Goal: Task Accomplishment & Management: Use online tool/utility

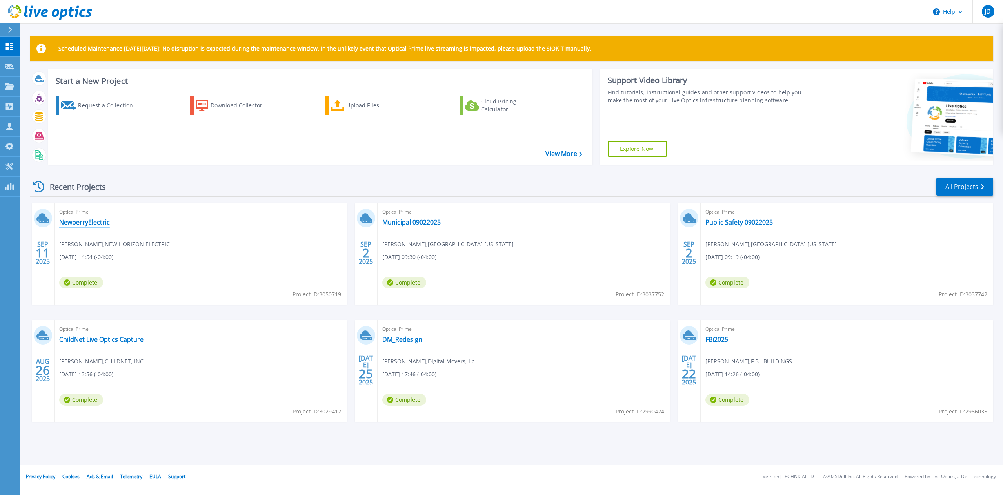
click at [89, 224] on link "NewberryElectric" at bounding box center [84, 223] width 51 height 8
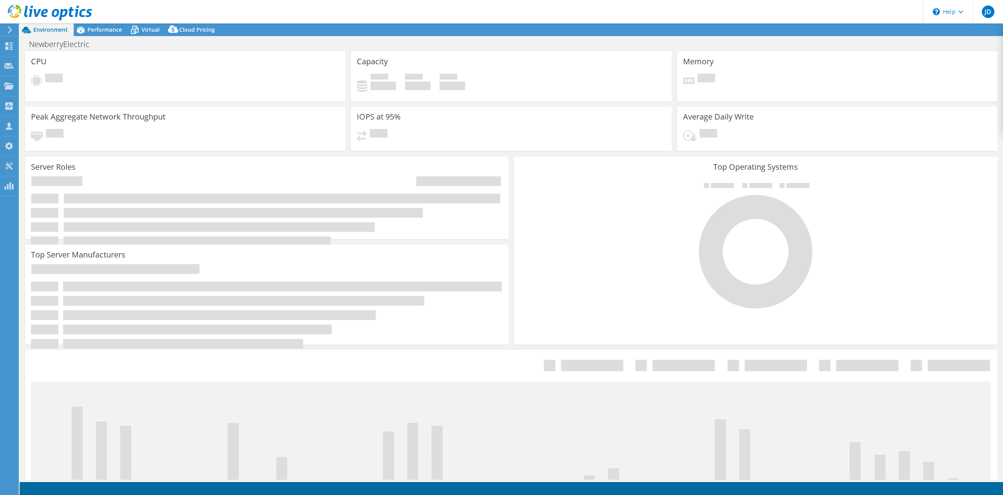
select select "USD"
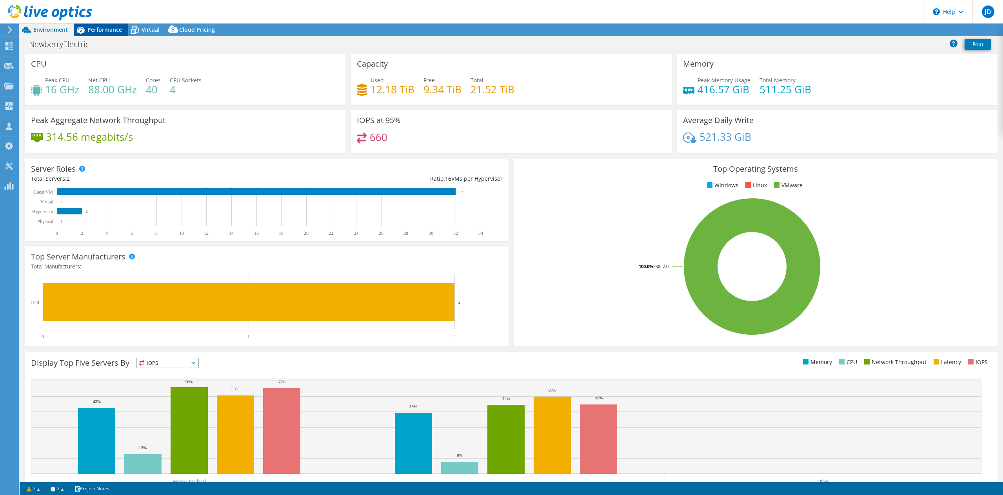
click at [106, 31] on span "Performance" at bounding box center [104, 29] width 35 height 7
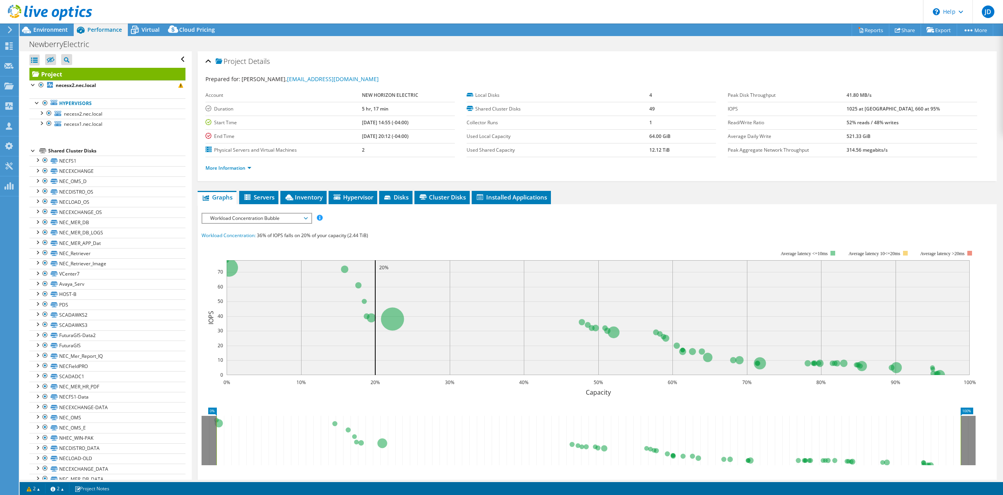
click at [40, 26] on div at bounding box center [46, 13] width 92 height 26
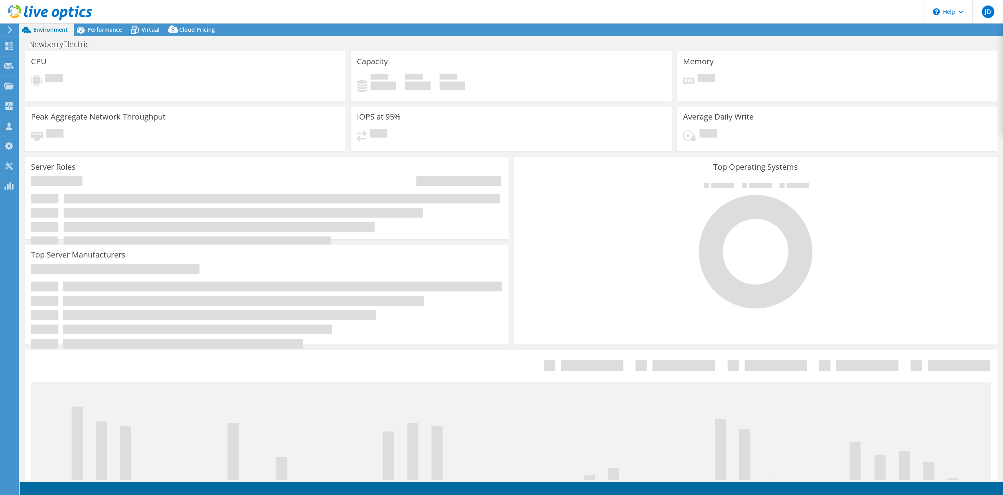
select select "USD"
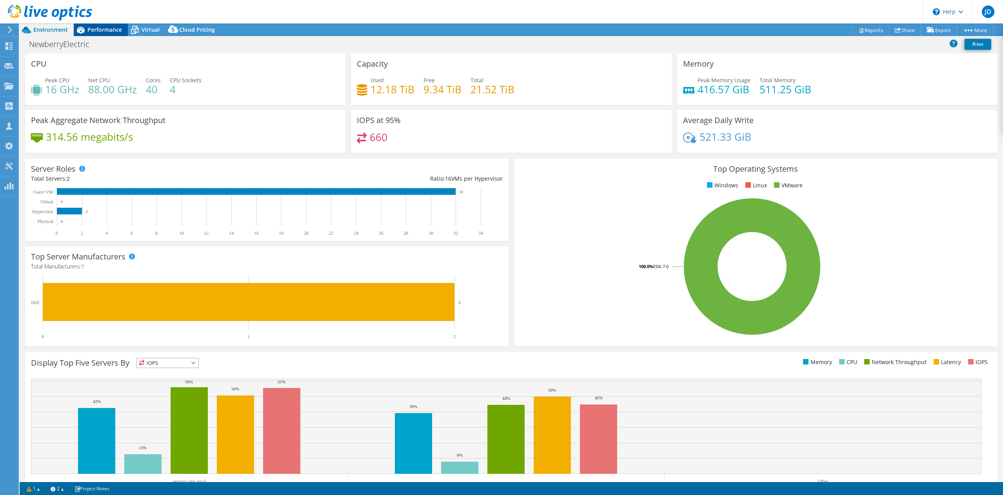
click at [99, 31] on span "Performance" at bounding box center [104, 29] width 35 height 7
